Goal: Task Accomplishment & Management: Use online tool/utility

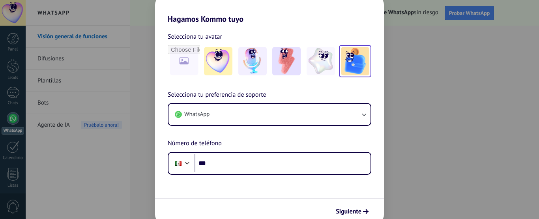
click at [354, 67] on img at bounding box center [355, 61] width 28 height 28
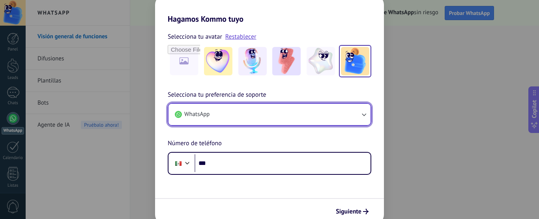
click at [297, 107] on button "WhatsApp" at bounding box center [269, 114] width 202 height 21
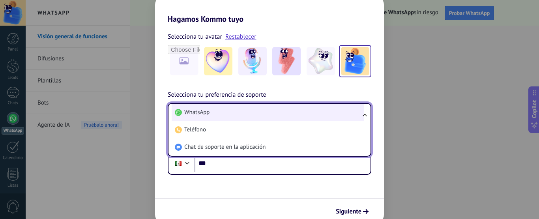
click at [285, 114] on li "WhatsApp" at bounding box center [267, 112] width 192 height 17
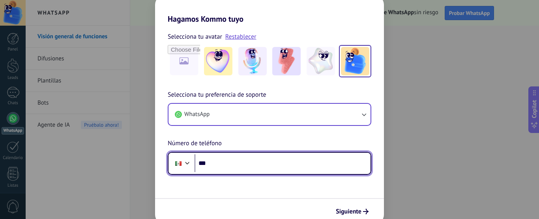
click at [214, 168] on input "***" at bounding box center [282, 163] width 176 height 18
type input "**********"
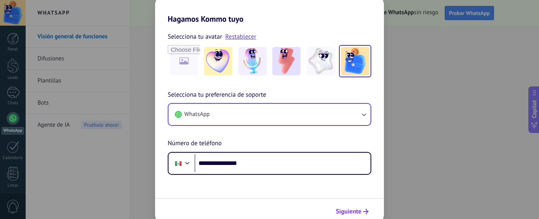
click at [346, 209] on span "Siguiente" at bounding box center [348, 212] width 26 height 6
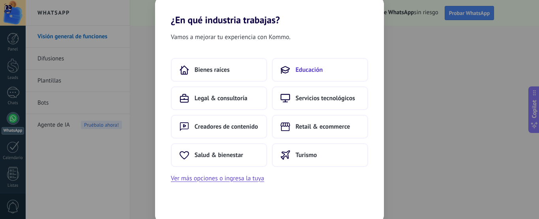
click at [307, 66] on span "Educación" at bounding box center [308, 70] width 27 height 8
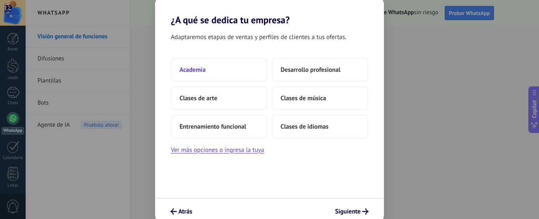
click at [194, 73] on span "Academia" at bounding box center [192, 70] width 26 height 8
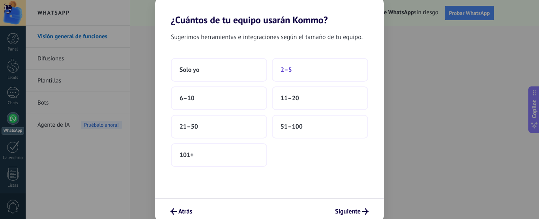
click at [283, 68] on span "2–5" at bounding box center [285, 70] width 11 height 8
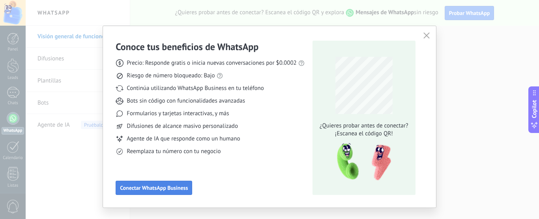
click at [149, 182] on button "Conectar WhatsApp Business" at bounding box center [154, 188] width 76 height 14
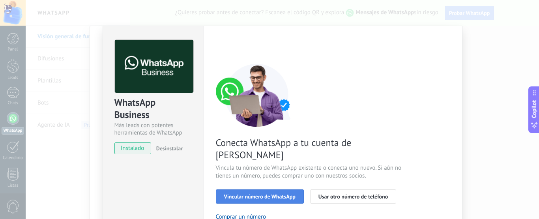
click at [251, 194] on span "Vincular número de WhatsApp" at bounding box center [259, 197] width 71 height 6
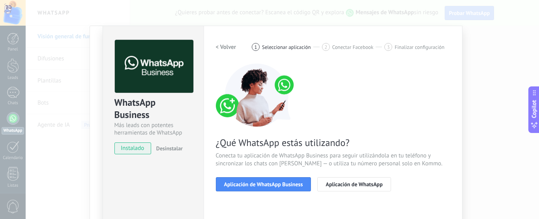
click at [251, 184] on span "Aplicación de WhatsApp Business" at bounding box center [263, 184] width 79 height 6
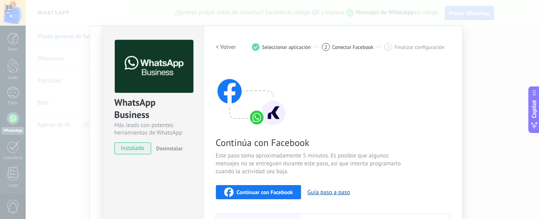
click at [252, 189] on span "Continuar con Facebook" at bounding box center [265, 192] width 56 height 6
